Goal: Task Accomplishment & Management: Use online tool/utility

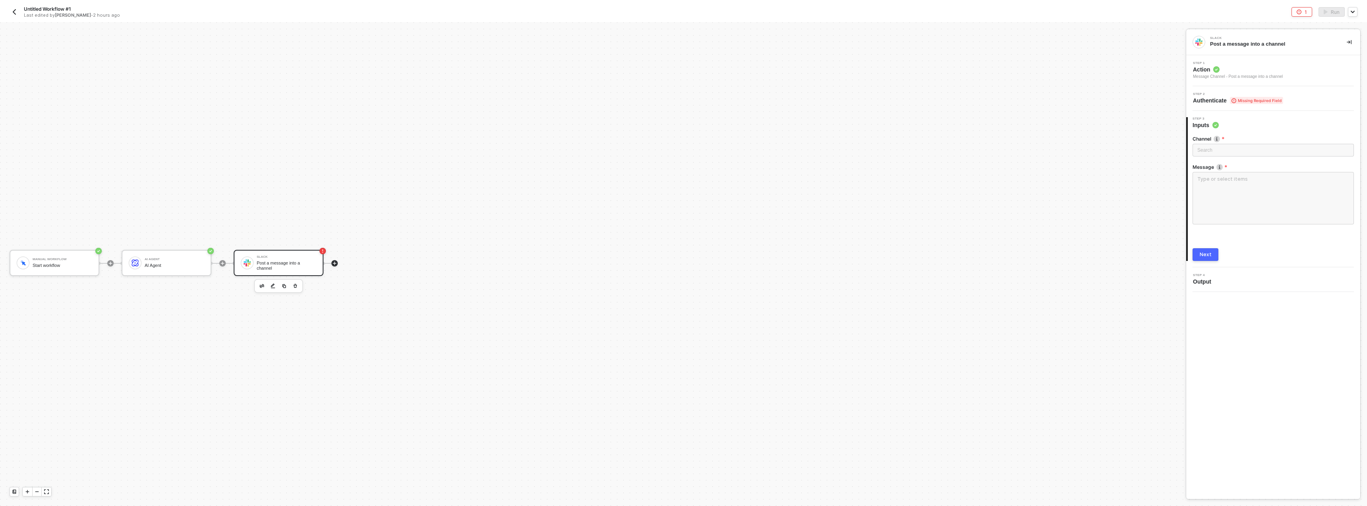
click at [334, 265] on icon "icon-play" at bounding box center [334, 263] width 5 height 5
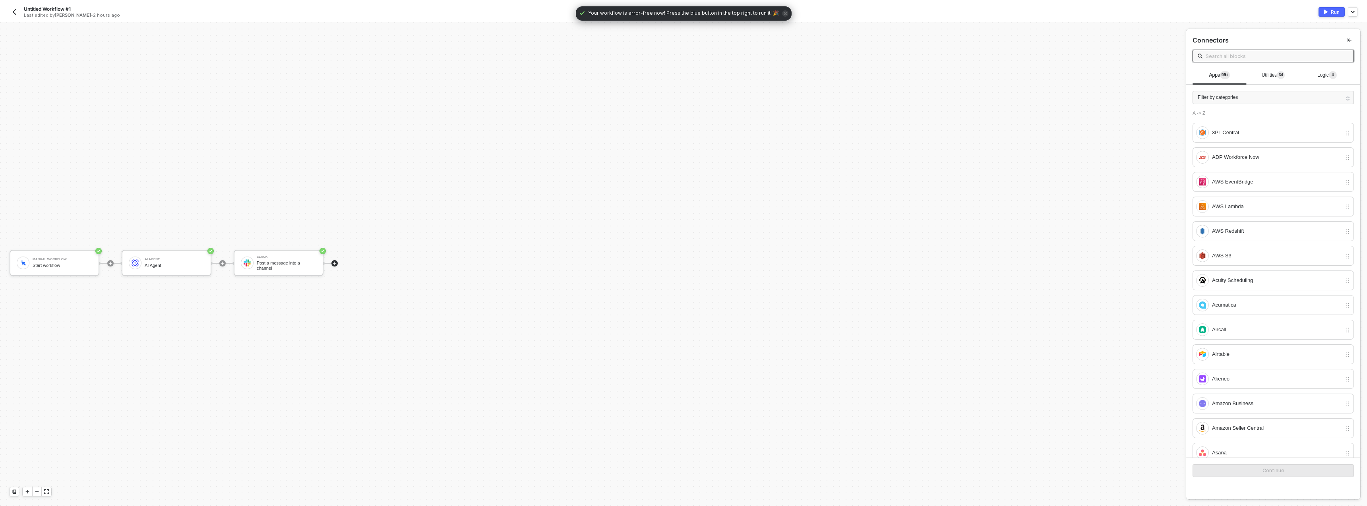
click at [1271, 76] on span "Utilities 3 4" at bounding box center [1273, 75] width 23 height 6
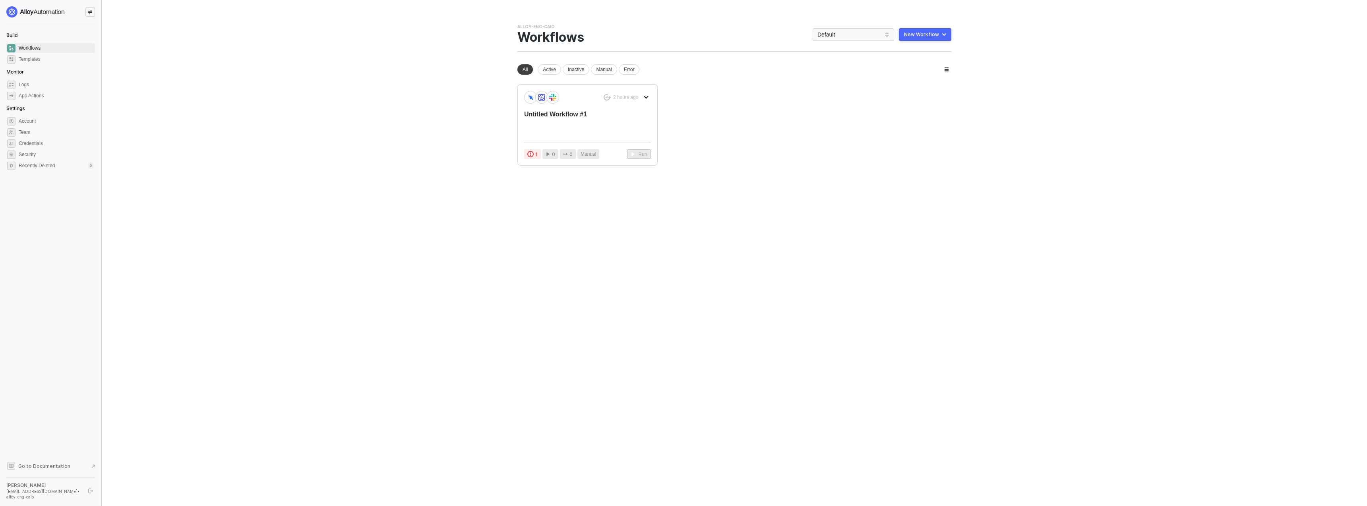
click at [230, 53] on main "You need to expand your browser window or switch to a computer with a bigger sc…" at bounding box center [683, 253] width 1367 height 506
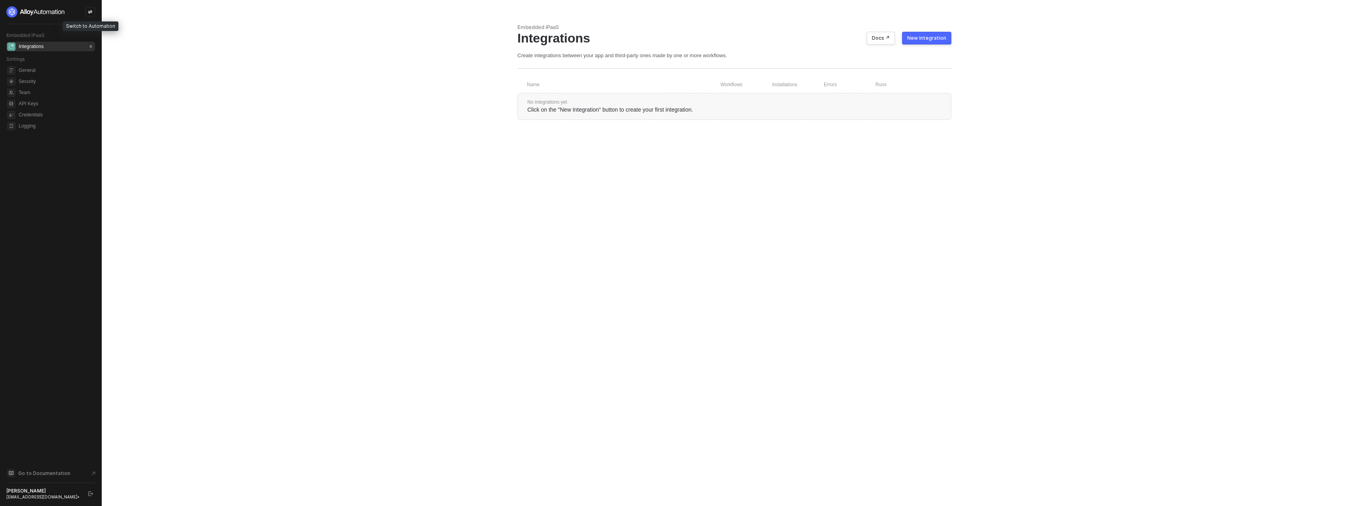
click at [91, 12] on icon "icon-swap" at bounding box center [90, 12] width 4 height 4
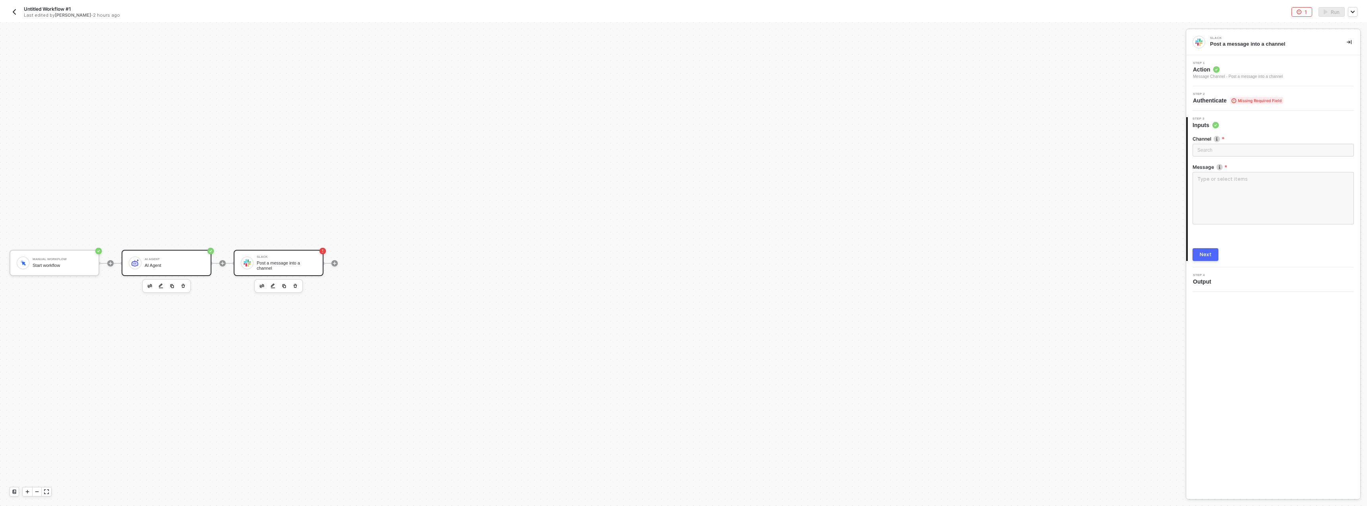
click at [184, 257] on div "AI Agent AI Agent" at bounding box center [175, 263] width 60 height 15
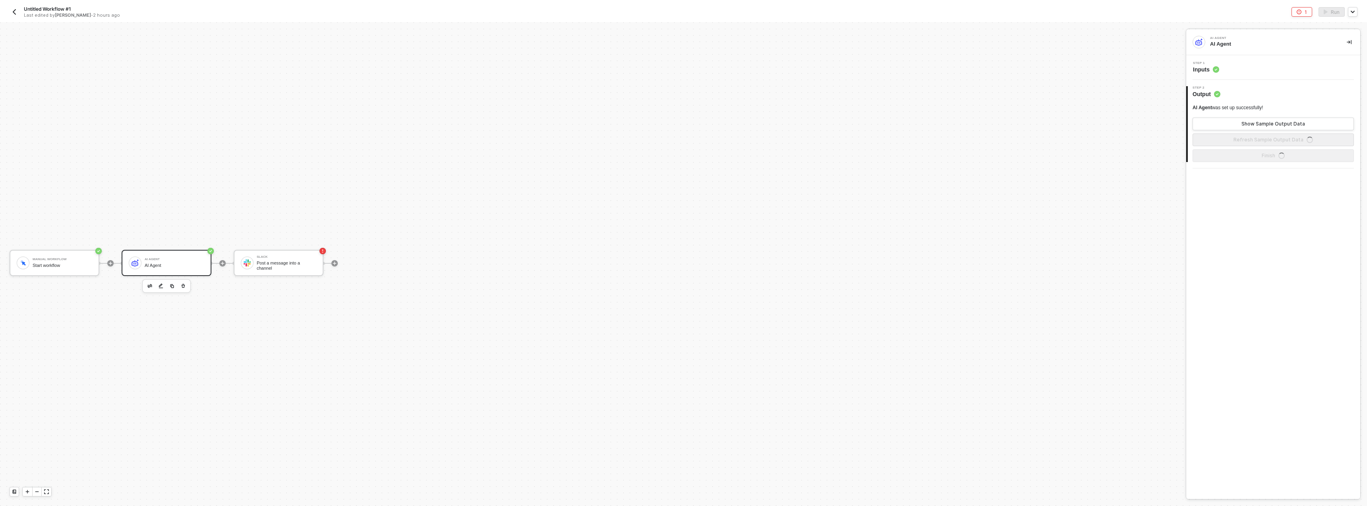
click at [15, 13] on img "button" at bounding box center [14, 12] width 6 height 6
